Goal: Communication & Community: Participate in discussion

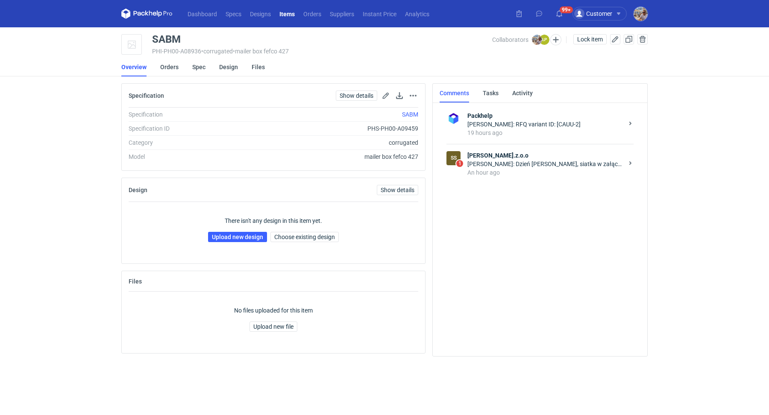
click at [539, 151] on strong "[PERSON_NAME].z.o.o" at bounding box center [545, 155] width 156 height 9
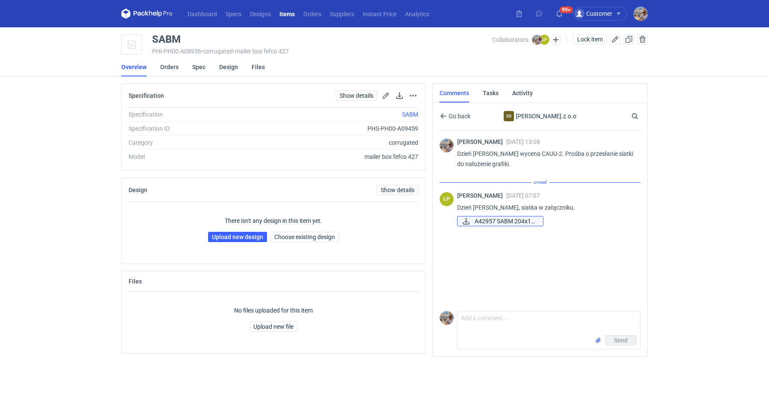
click at [504, 219] on span "A42957 SABM 204x14..." at bounding box center [504, 220] width 61 height 9
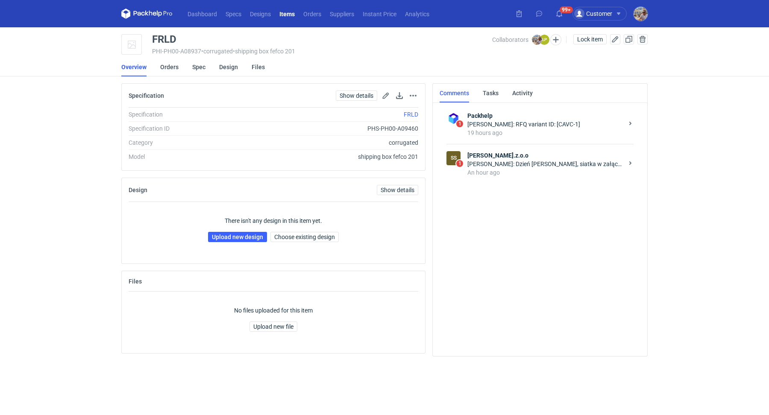
click at [511, 169] on div "An hour ago" at bounding box center [545, 172] width 156 height 9
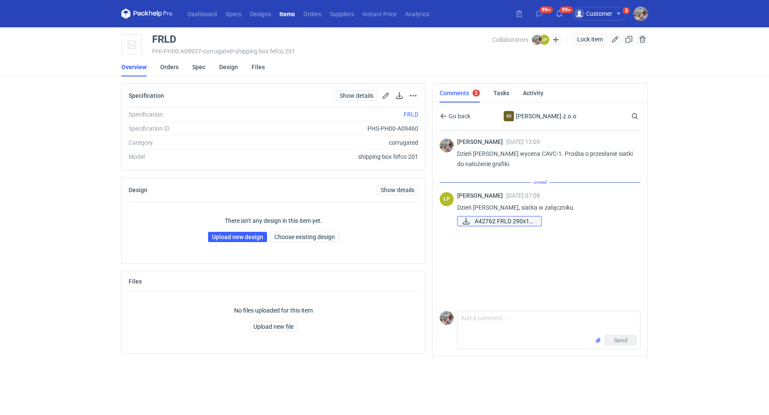
click at [514, 222] on span "A42762 FRLD 290x19..." at bounding box center [504, 220] width 60 height 9
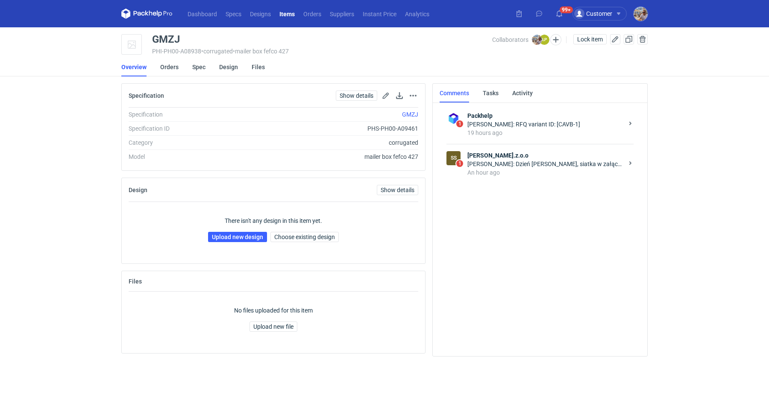
click at [511, 147] on div "SS 1 Serwach Sp.z.o.o Łukasz Postawa: Dzień dobry, siatka w załączniku. An hour…" at bounding box center [539, 164] width 187 height 40
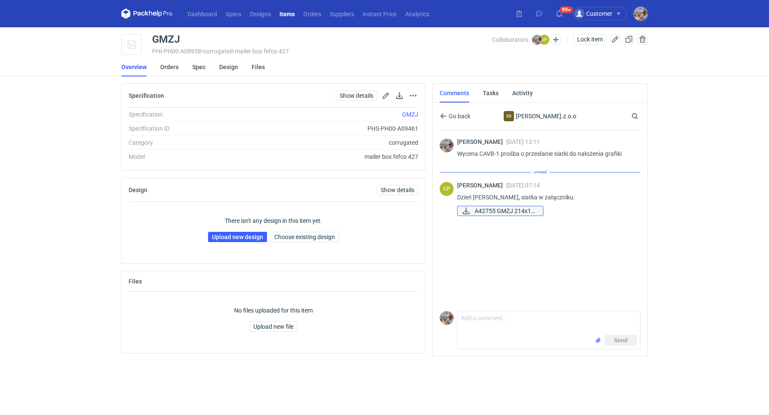
click at [489, 213] on span "A42755 GMZJ 214x15..." at bounding box center [504, 210] width 61 height 9
